Goal: Find specific page/section: Find specific page/section

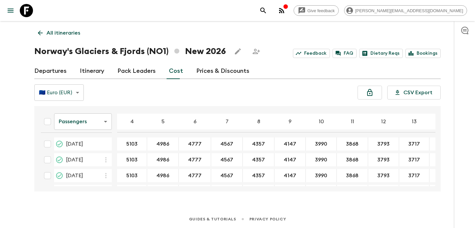
click at [286, 10] on icon "button" at bounding box center [282, 11] width 8 height 8
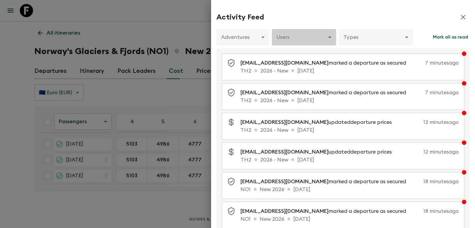
click at [307, 32] on body "Give feedback [PERSON_NAME][EMAIL_ADDRESS][DOMAIN_NAME] All itineraries Norway'…" at bounding box center [237, 114] width 475 height 228
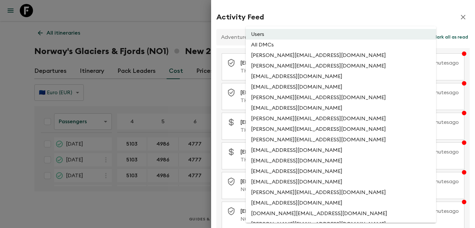
click at [293, 46] on li "All DMCs" at bounding box center [341, 45] width 190 height 11
type input "EXTERNAL_ONLY"
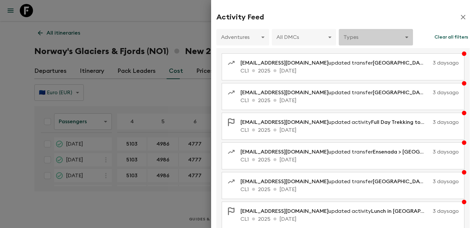
click at [355, 41] on body "Give feedback [PERSON_NAME][EMAIL_ADDRESS][DOMAIN_NAME] All itineraries Norway'…" at bounding box center [237, 114] width 475 height 228
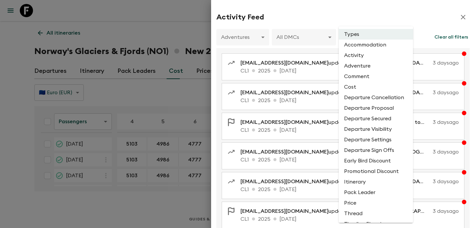
click at [350, 88] on li "Cost" at bounding box center [376, 87] width 74 height 11
type input "COST"
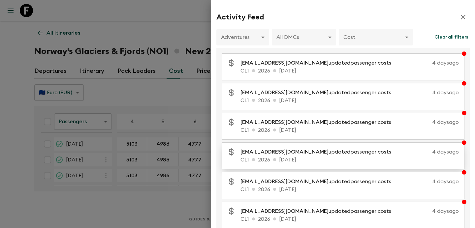
scroll to position [135, 0]
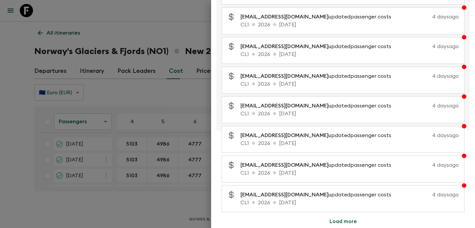
click at [152, 87] on div at bounding box center [237, 114] width 475 height 228
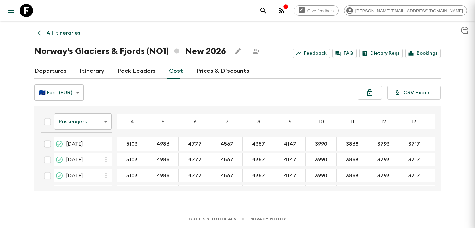
scroll to position [0, 0]
click at [152, 87] on div "🇪🇺 Euro (EUR) EUR ​ CSV Export" at bounding box center [237, 92] width 407 height 16
click at [65, 28] on link "All itineraries" at bounding box center [58, 32] width 49 height 13
